Goal: Check status: Check status

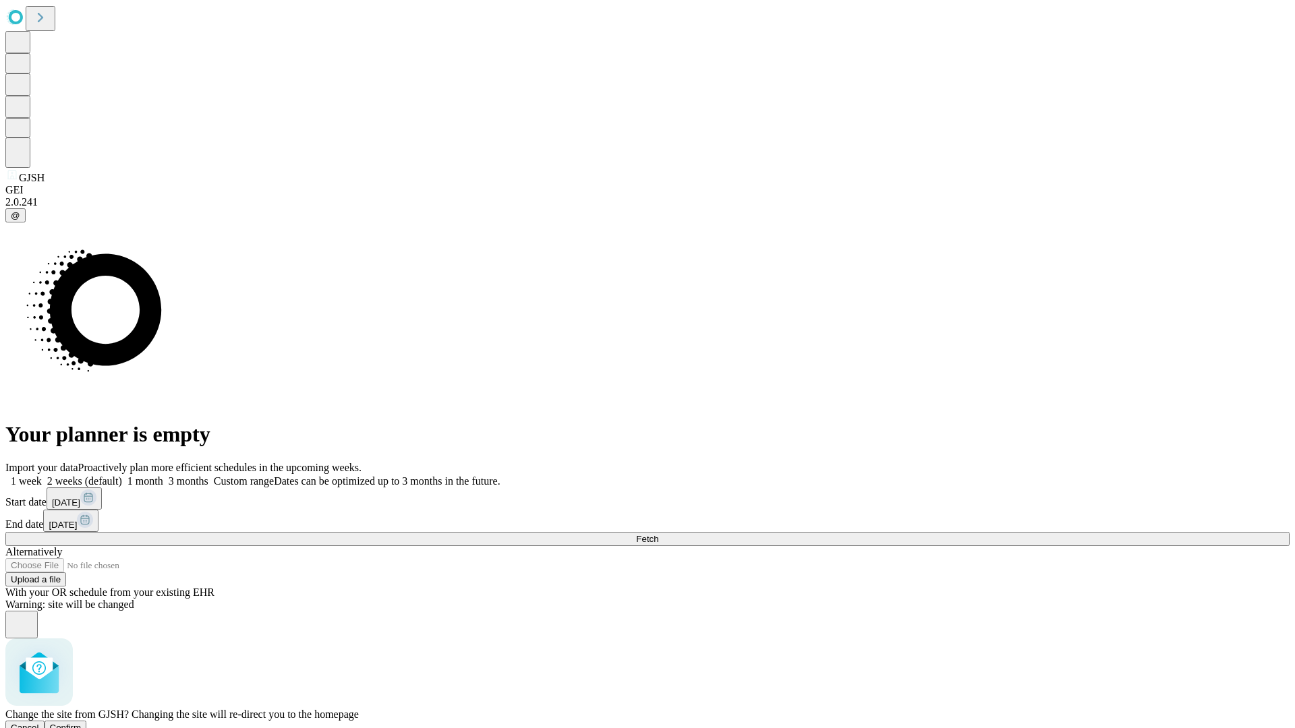
click at [82, 723] on span "Confirm" at bounding box center [66, 728] width 32 height 10
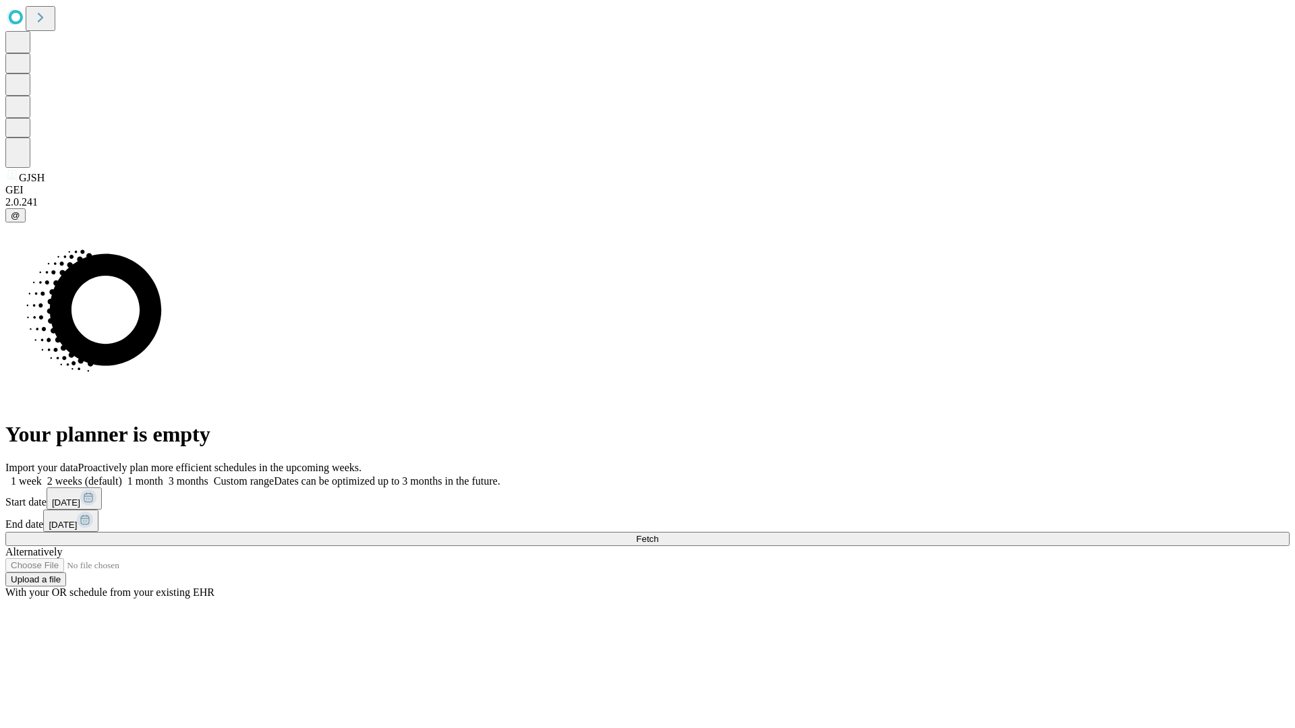
click at [122, 476] on label "2 weeks (default)" at bounding box center [82, 481] width 80 height 11
click at [658, 534] on span "Fetch" at bounding box center [647, 539] width 22 height 10
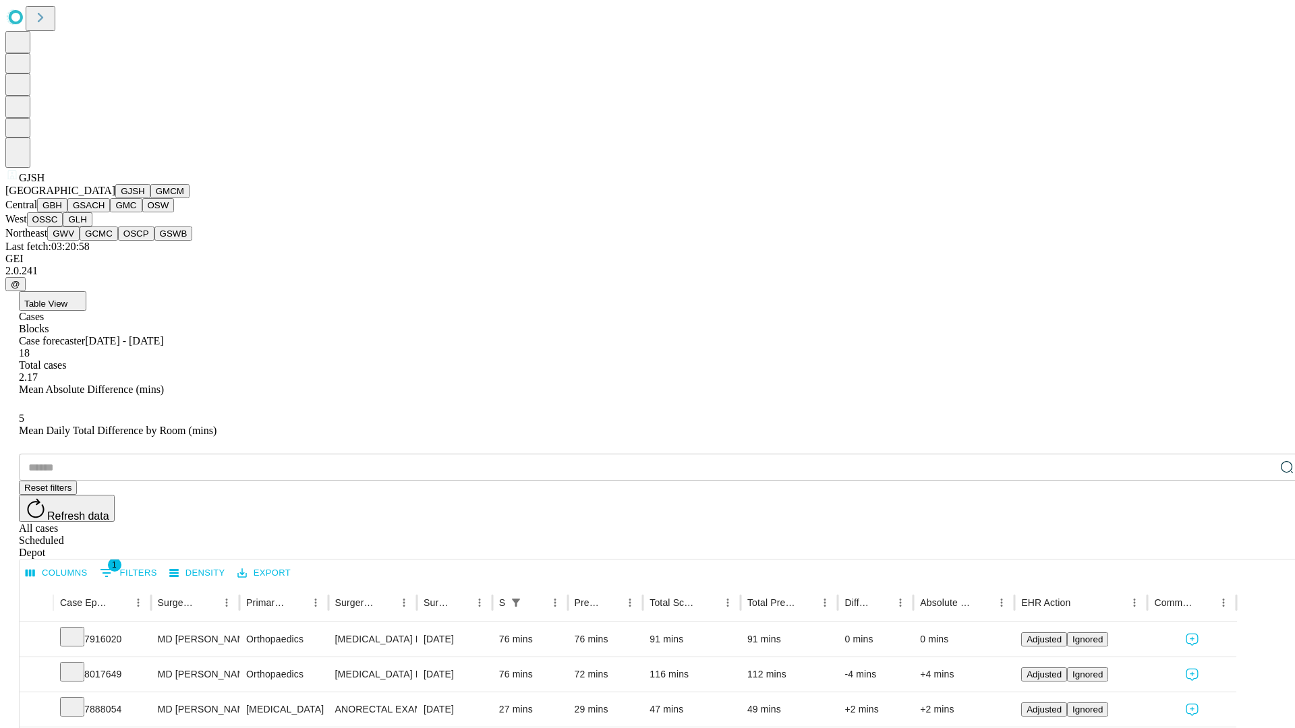
click at [150, 198] on button "GMCM" at bounding box center [169, 191] width 39 height 14
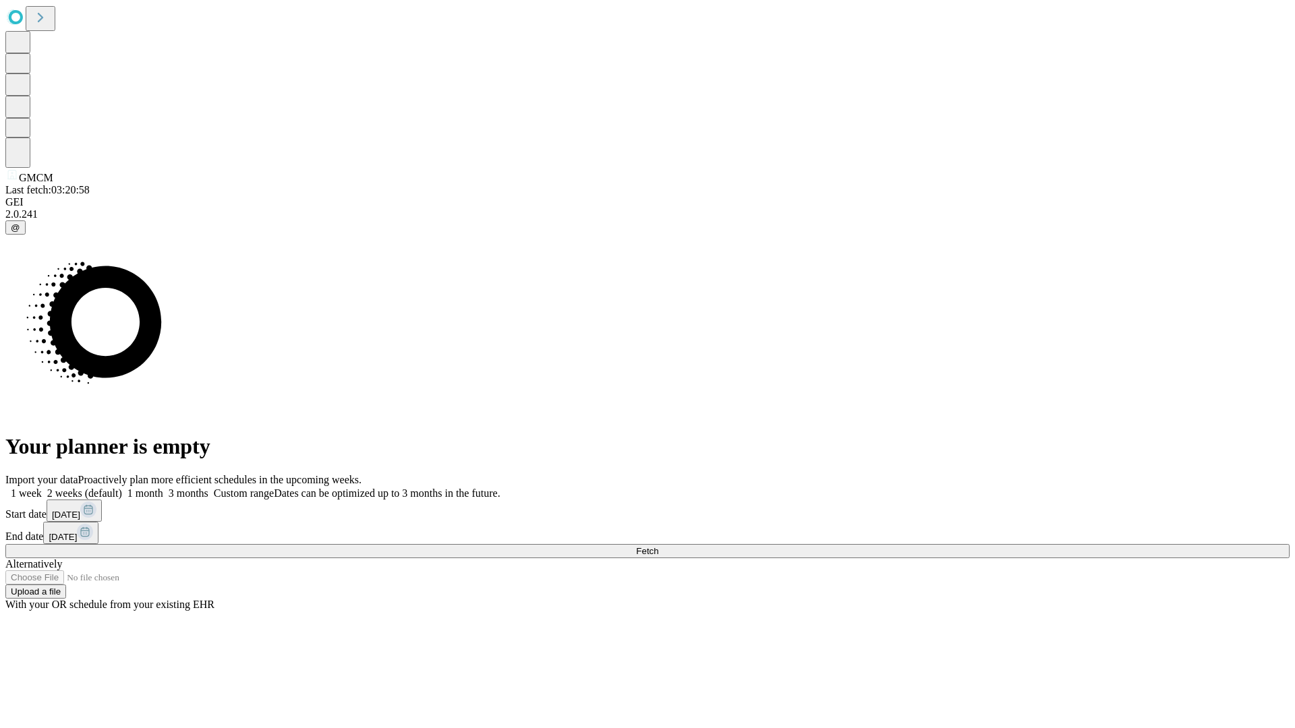
click at [122, 488] on label "2 weeks (default)" at bounding box center [82, 493] width 80 height 11
click at [658, 546] on span "Fetch" at bounding box center [647, 551] width 22 height 10
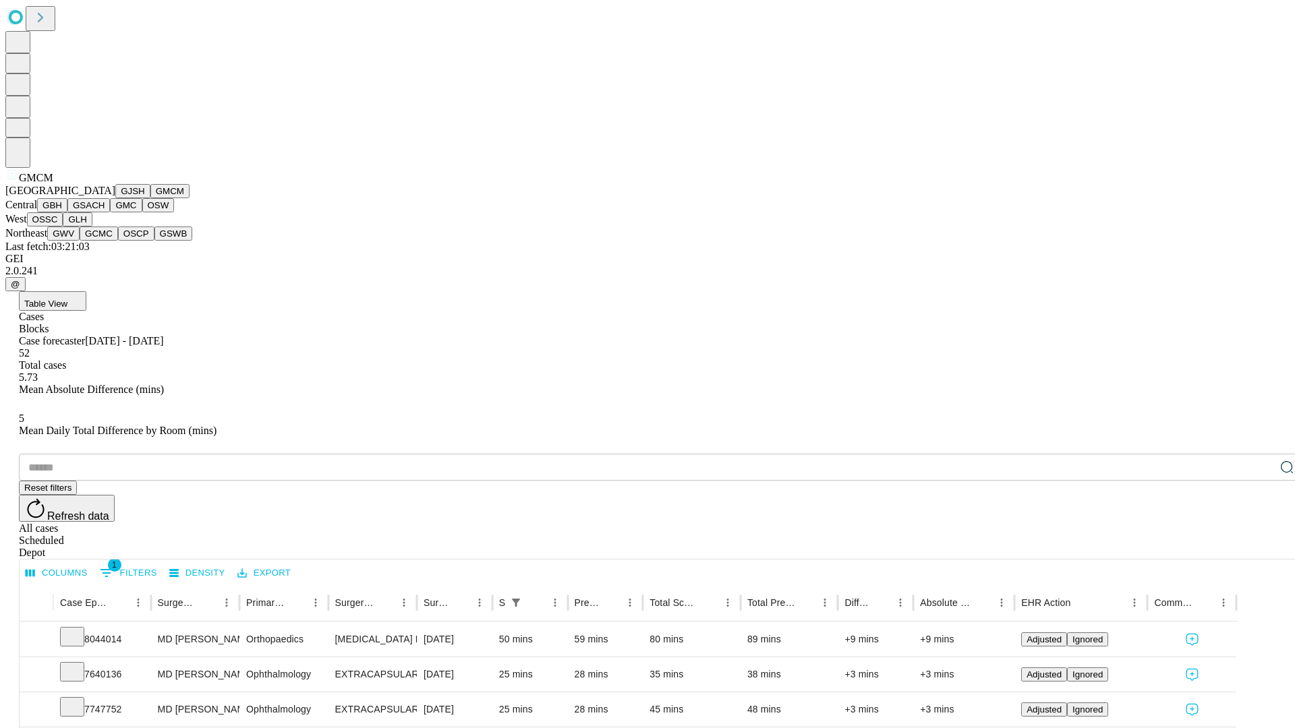
click at [67, 212] on button "GBH" at bounding box center [52, 205] width 30 height 14
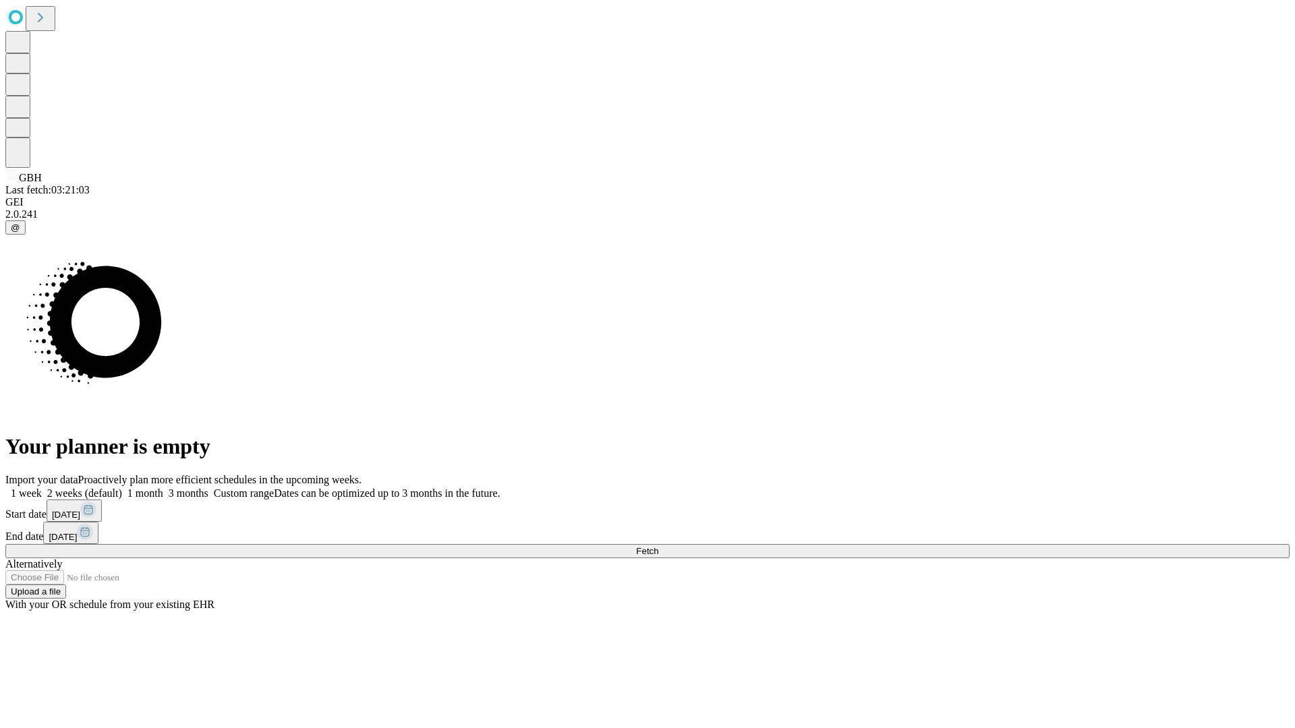
click at [122, 488] on label "2 weeks (default)" at bounding box center [82, 493] width 80 height 11
click at [658, 546] on span "Fetch" at bounding box center [647, 551] width 22 height 10
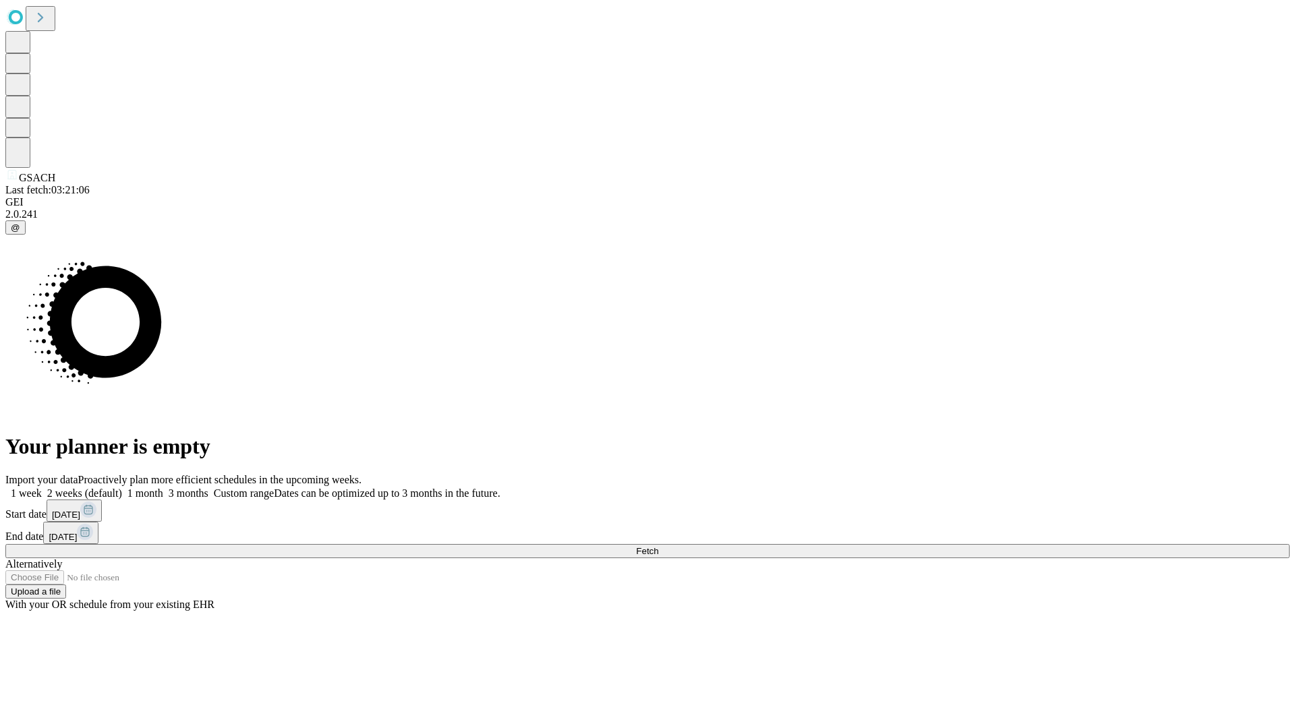
click at [122, 488] on label "2 weeks (default)" at bounding box center [82, 493] width 80 height 11
click at [658, 546] on span "Fetch" at bounding box center [647, 551] width 22 height 10
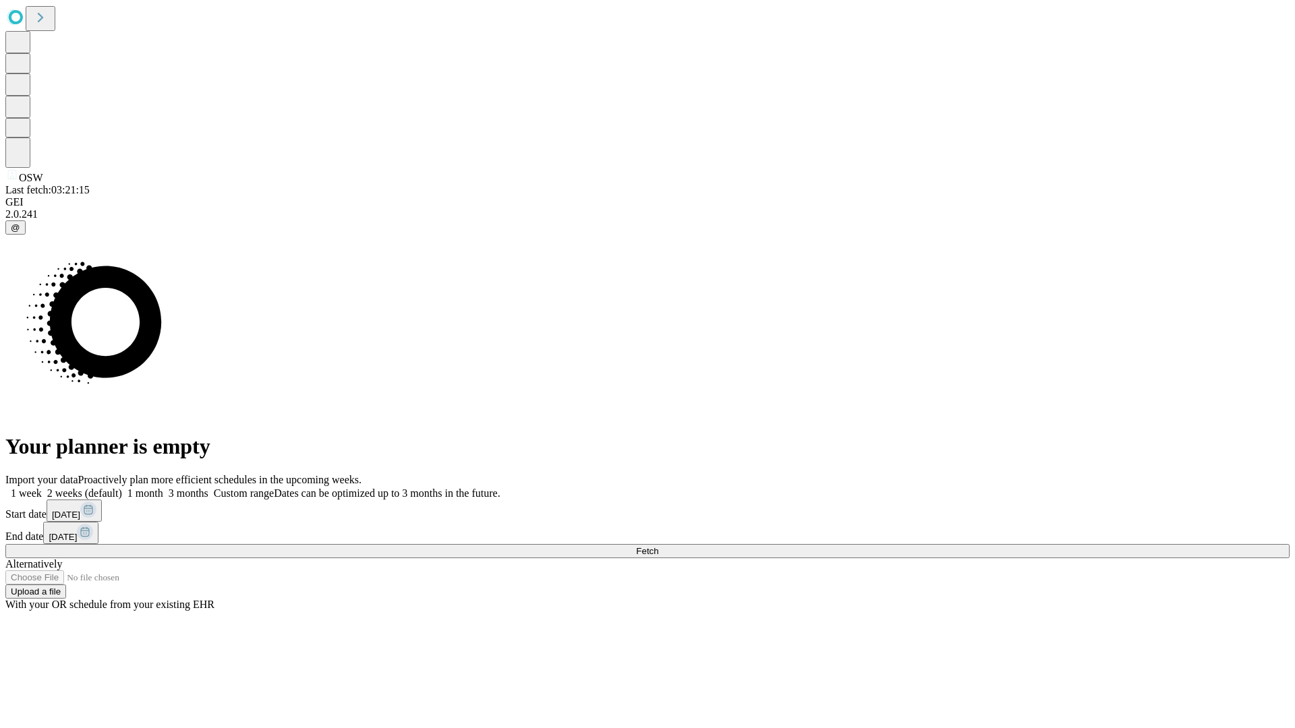
click at [122, 488] on label "2 weeks (default)" at bounding box center [82, 493] width 80 height 11
click at [658, 546] on span "Fetch" at bounding box center [647, 551] width 22 height 10
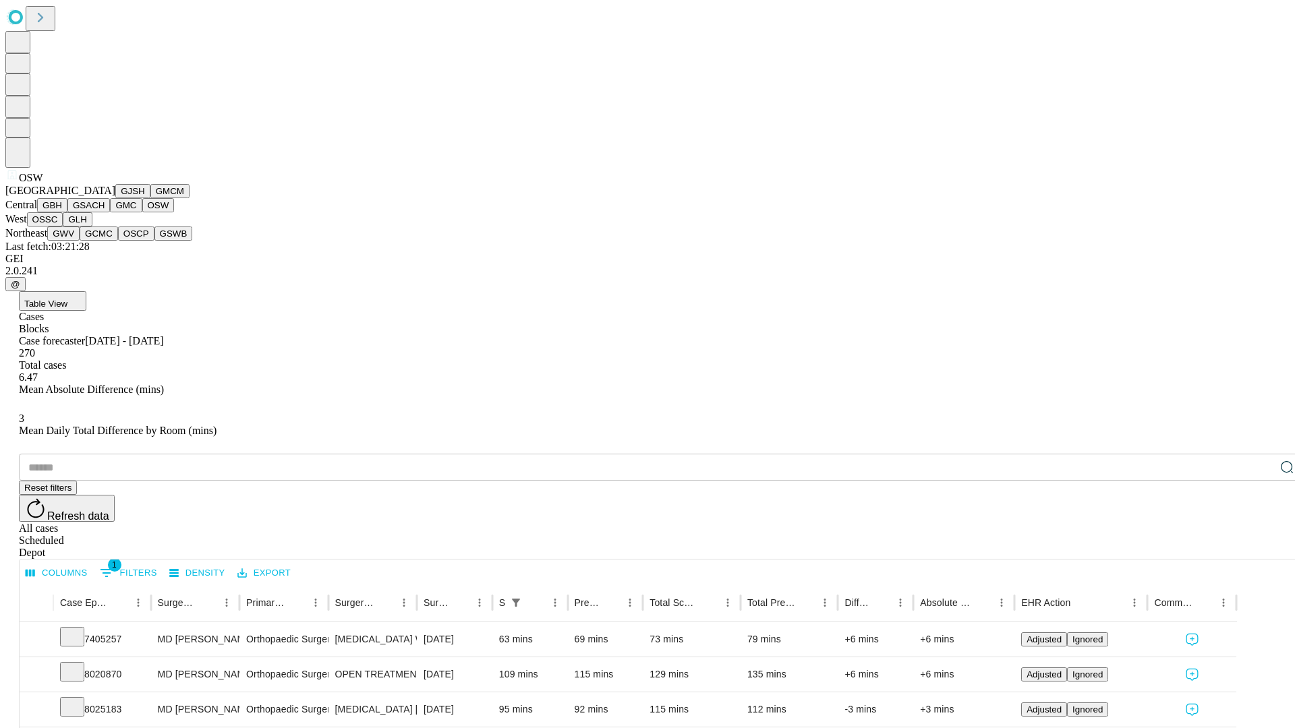
click at [63, 227] on button "OSSC" at bounding box center [45, 219] width 36 height 14
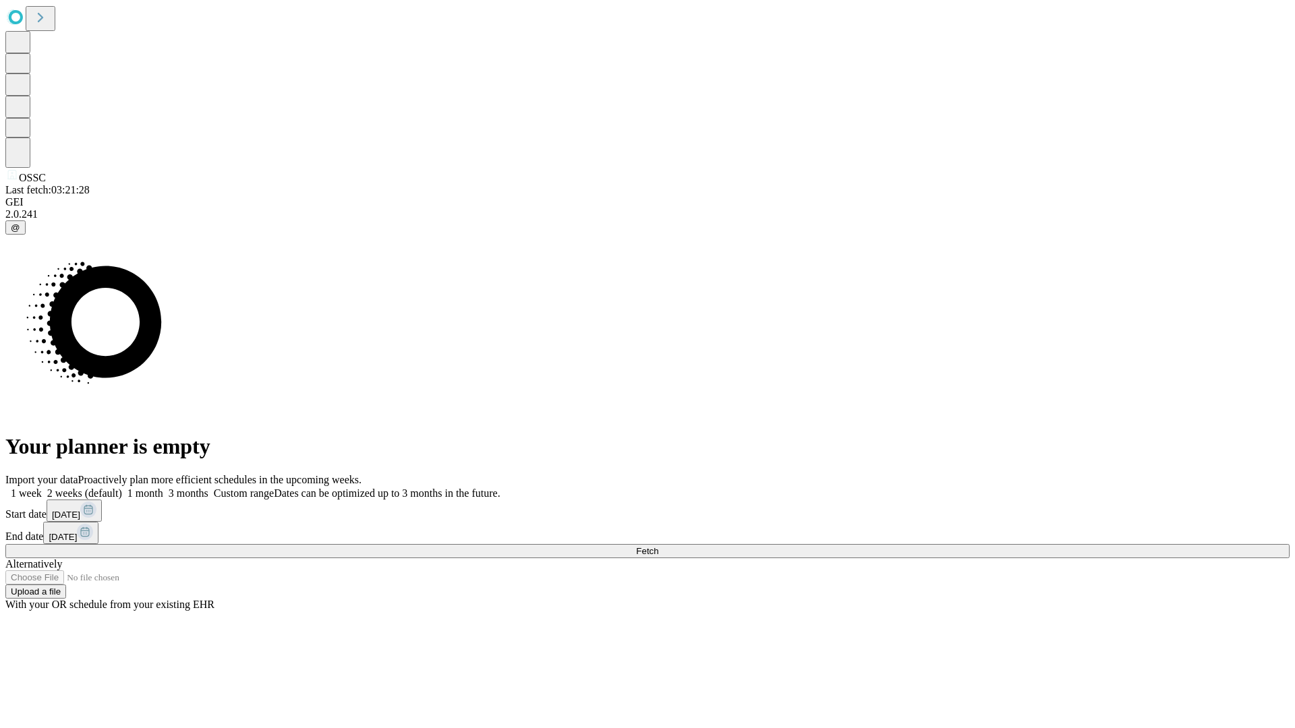
click at [122, 488] on label "2 weeks (default)" at bounding box center [82, 493] width 80 height 11
click at [658, 546] on span "Fetch" at bounding box center [647, 551] width 22 height 10
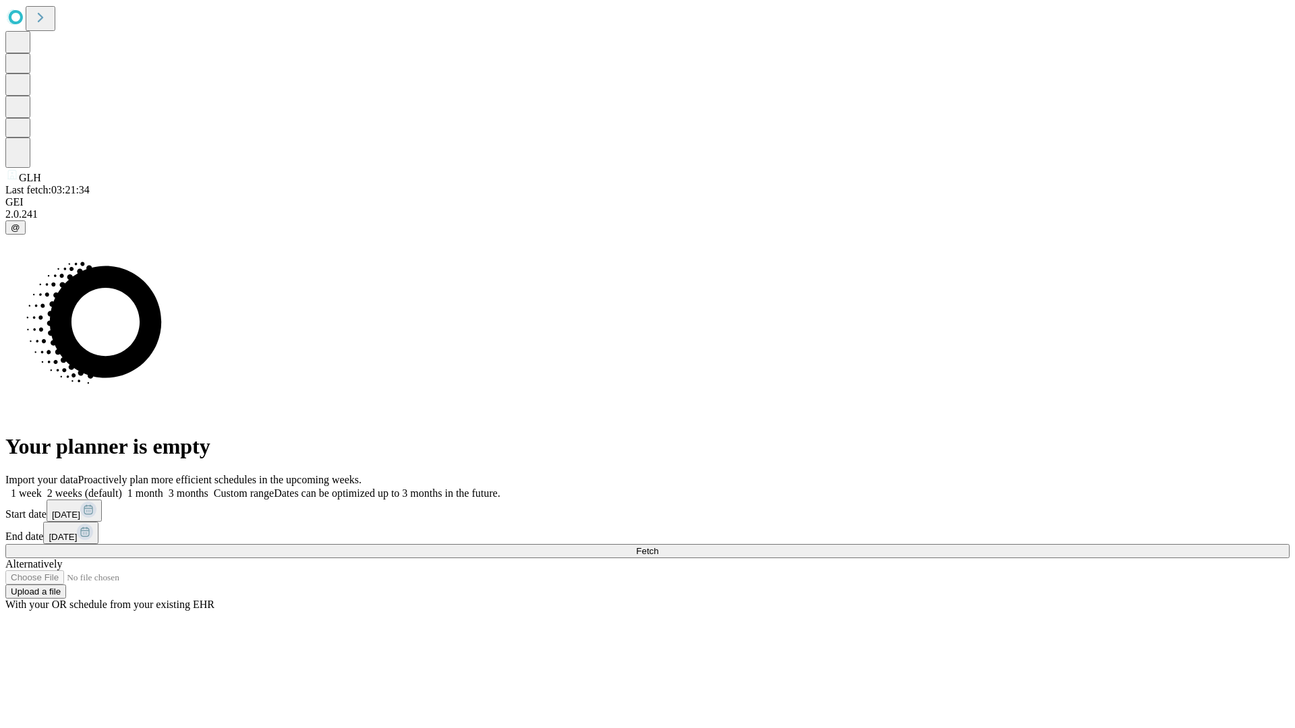
click at [122, 488] on label "2 weeks (default)" at bounding box center [82, 493] width 80 height 11
click at [658, 546] on span "Fetch" at bounding box center [647, 551] width 22 height 10
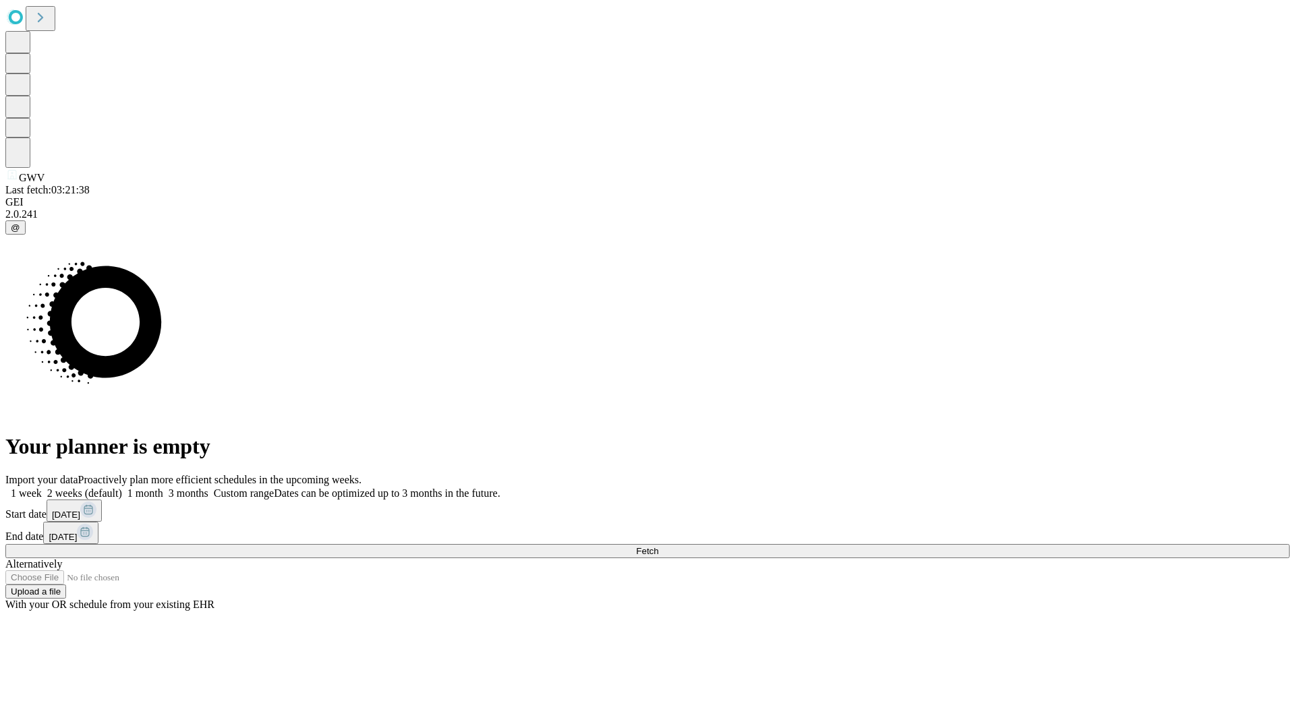
click at [122, 488] on label "2 weeks (default)" at bounding box center [82, 493] width 80 height 11
click at [658, 546] on span "Fetch" at bounding box center [647, 551] width 22 height 10
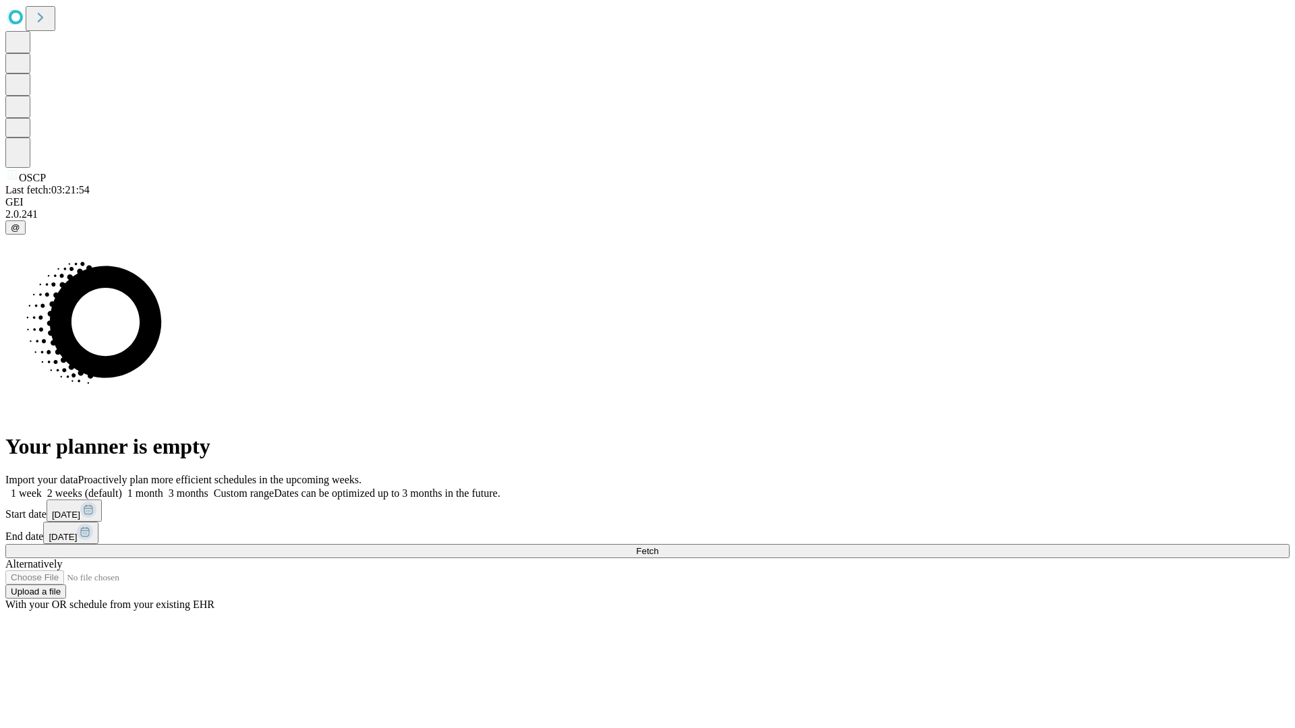
click at [658, 546] on span "Fetch" at bounding box center [647, 551] width 22 height 10
